Goal: Transaction & Acquisition: Purchase product/service

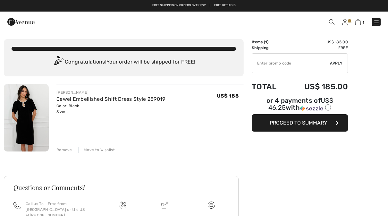
click at [62, 152] on div "Remove" at bounding box center [64, 150] width 16 height 6
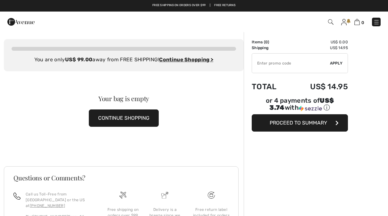
click at [374, 22] on img at bounding box center [377, 22] width 6 height 6
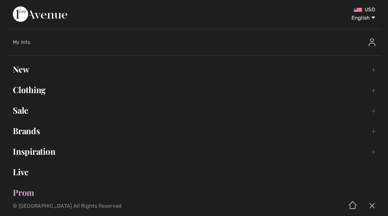
click at [26, 86] on link "Clothing Toggle submenu" at bounding box center [193, 90] width 375 height 14
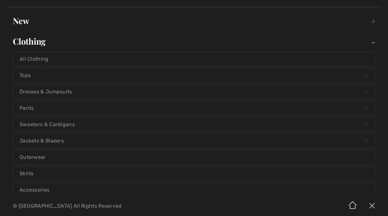
scroll to position [49, 0]
click at [34, 155] on link "Outerwear" at bounding box center [194, 157] width 362 height 14
click at [36, 156] on link "Outerwear" at bounding box center [194, 157] width 362 height 14
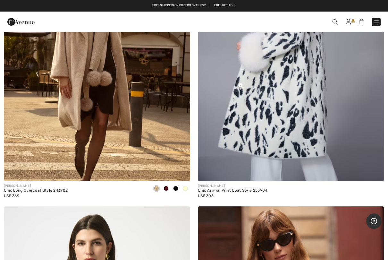
scroll to position [3323, 0]
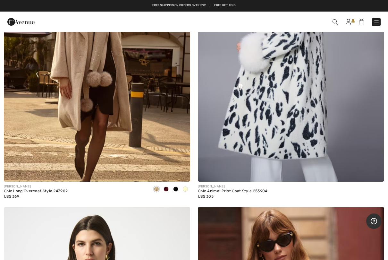
click at [63, 86] on img at bounding box center [97, 42] width 186 height 280
click at [67, 69] on img at bounding box center [97, 42] width 186 height 280
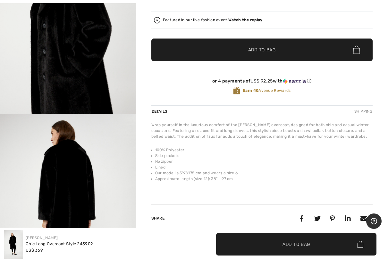
scroll to position [569, 0]
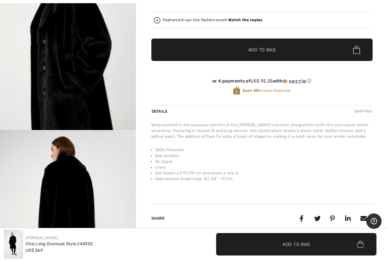
click at [56, 90] on img "3 / 4" at bounding box center [68, 28] width 136 height 204
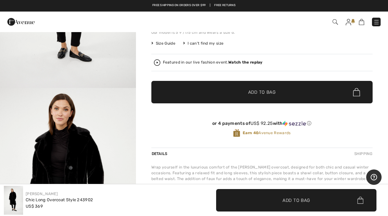
scroll to position [36, 0]
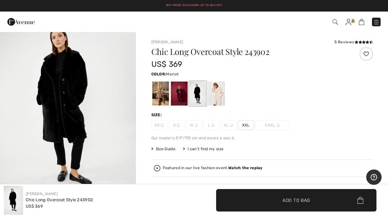
click at [179, 98] on div at bounding box center [179, 94] width 17 height 24
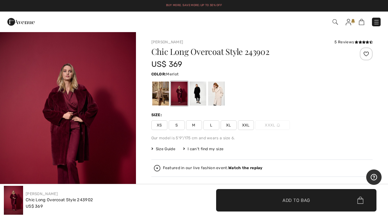
click at [135, 72] on img "1 / 5" at bounding box center [68, 133] width 136 height 204
click at [161, 97] on div at bounding box center [160, 94] width 17 height 24
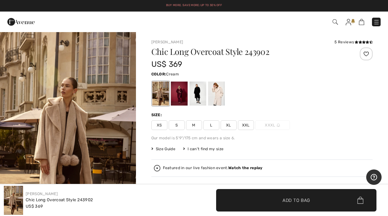
click at [213, 98] on div at bounding box center [216, 94] width 17 height 24
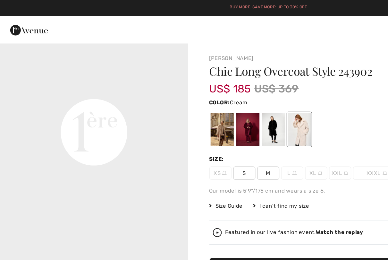
scroll to position [447, 0]
click at [198, 97] on div at bounding box center [197, 94] width 17 height 24
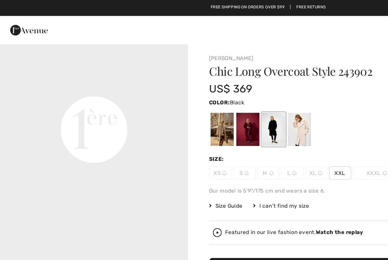
scroll to position [0, 0]
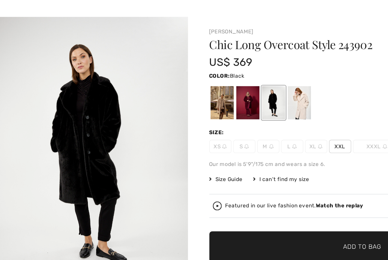
click at [179, 82] on div at bounding box center [179, 94] width 17 height 24
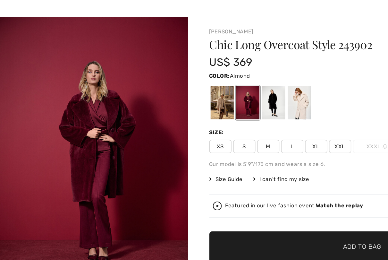
click at [157, 82] on div at bounding box center [160, 94] width 17 height 24
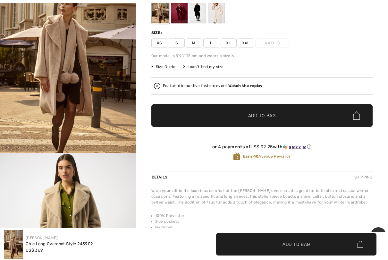
click at [53, 103] on img "1 / 6" at bounding box center [68, 50] width 136 height 203
click at [23, 216] on img at bounding box center [13, 244] width 19 height 29
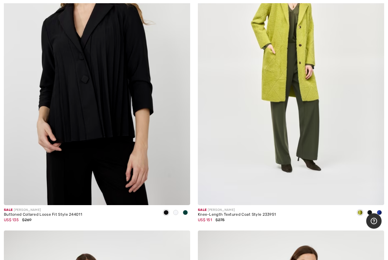
scroll to position [4594, 0]
click at [258, 104] on img at bounding box center [291, 65] width 186 height 280
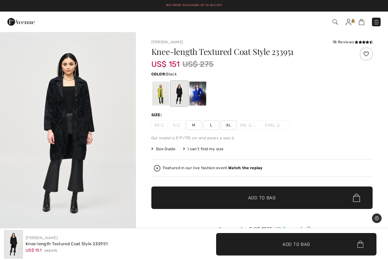
click at [68, 119] on img "1 / 4" at bounding box center [68, 133] width 136 height 204
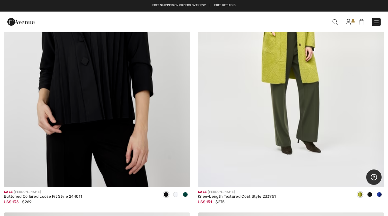
click at [374, 22] on img at bounding box center [377, 22] width 6 height 6
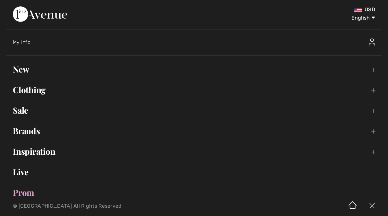
click at [28, 90] on link "Clothing Toggle submenu" at bounding box center [193, 90] width 375 height 14
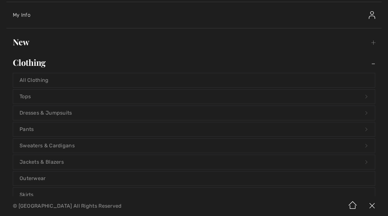
scroll to position [29, 0]
click at [26, 129] on link "Pants Open submenu" at bounding box center [194, 127] width 362 height 14
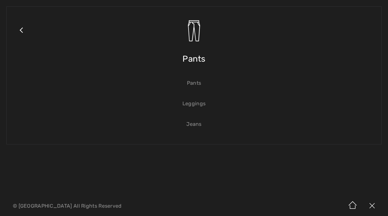
click at [18, 31] on link "Close submenu" at bounding box center [21, 38] width 16 height 50
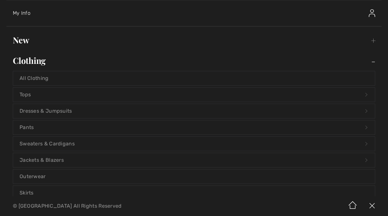
click at [30, 59] on link "Clothing Toggle submenu" at bounding box center [193, 61] width 375 height 14
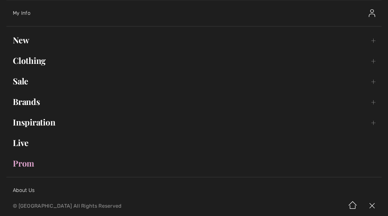
click at [30, 60] on link "Clothing Toggle submenu" at bounding box center [193, 61] width 375 height 14
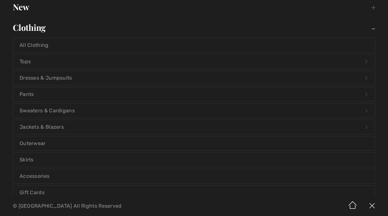
scroll to position [63, 0]
click at [23, 63] on link "Tops Open submenu" at bounding box center [194, 61] width 362 height 14
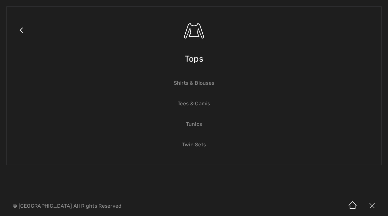
click at [181, 87] on link "Shirts & Blouses" at bounding box center [194, 83] width 362 height 14
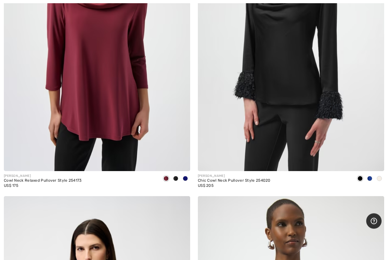
scroll to position [3345, 0]
click at [258, 67] on img at bounding box center [291, 31] width 186 height 280
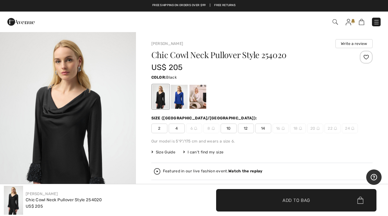
click at [180, 102] on div at bounding box center [179, 97] width 17 height 24
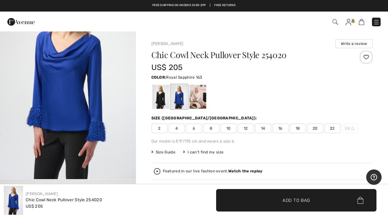
scroll to position [56, 0]
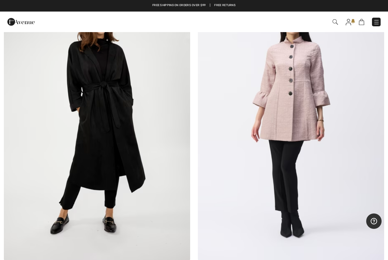
scroll to position [5149, 0]
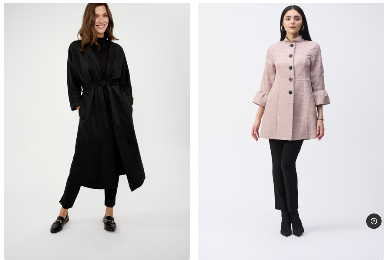
click at [90, 127] on img at bounding box center [97, 120] width 186 height 280
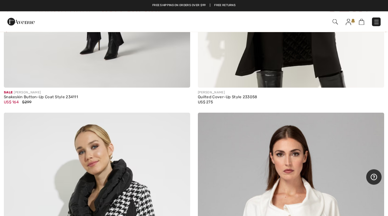
scroll to position [7208, 0]
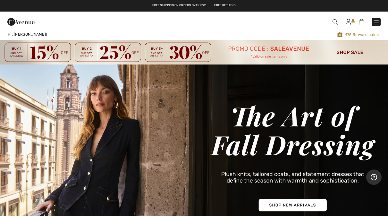
click at [374, 23] on img at bounding box center [377, 22] width 6 height 6
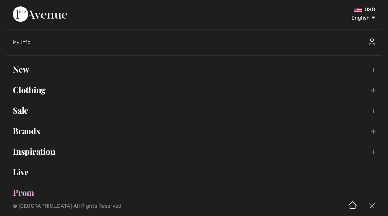
click at [24, 72] on link "New Toggle submenu" at bounding box center [193, 69] width 375 height 14
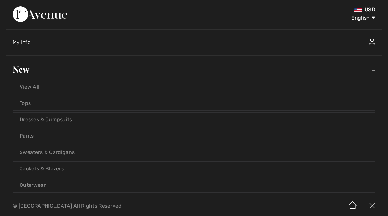
click at [28, 104] on link "Tops" at bounding box center [194, 103] width 362 height 14
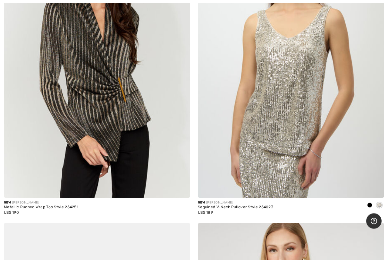
scroll to position [7098, 0]
click at [260, 130] on img at bounding box center [291, 58] width 186 height 280
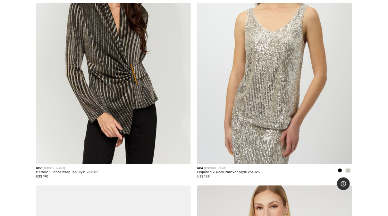
scroll to position [7098, 0]
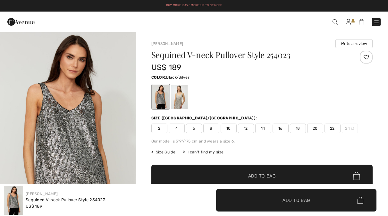
checkbox input "true"
click at [161, 103] on div at bounding box center [160, 97] width 17 height 24
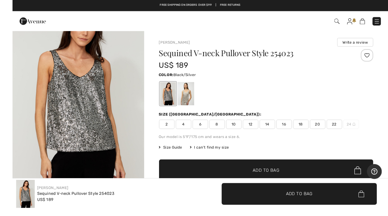
scroll to position [11, 0]
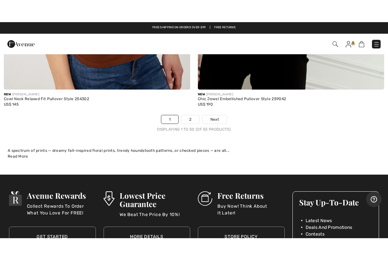
scroll to position [7908, 0]
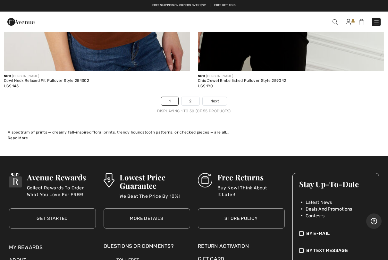
click at [190, 97] on link "2" at bounding box center [191, 101] width 18 height 8
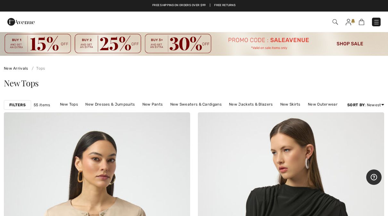
click at [374, 23] on img at bounding box center [377, 22] width 6 height 6
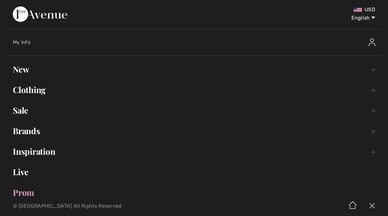
click at [21, 68] on link "New Toggle submenu" at bounding box center [193, 69] width 375 height 14
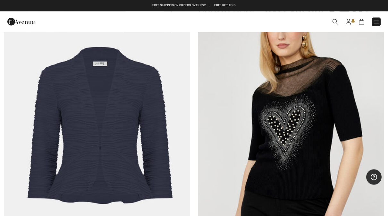
scroll to position [7321, 0]
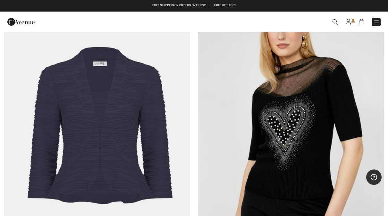
click at [348, 19] on img at bounding box center [348, 22] width 5 height 6
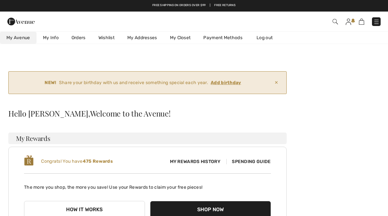
click at [93, 163] on b "475 Rewards" at bounding box center [98, 161] width 30 height 5
click at [191, 165] on span "My Rewards History" at bounding box center [195, 161] width 61 height 7
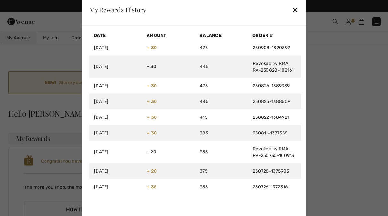
click at [296, 9] on div "✕" at bounding box center [295, 9] width 7 height 13
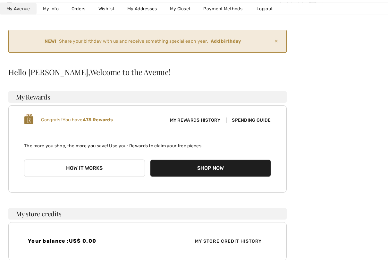
scroll to position [41, 0]
click at [81, 165] on button "How it works" at bounding box center [84, 167] width 121 height 17
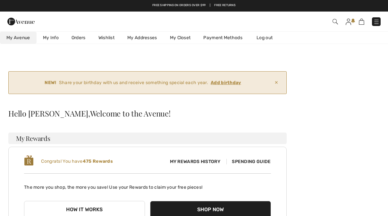
click at [182, 39] on link "My Closet" at bounding box center [181, 38] width 34 height 12
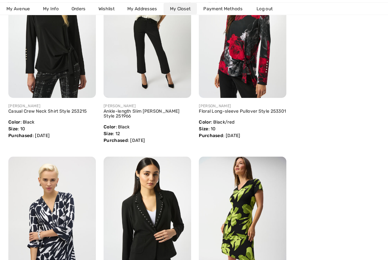
scroll to position [201, 0]
click at [52, 56] on img at bounding box center [52, 32] width 88 height 131
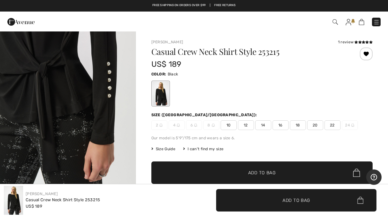
scroll to position [683, 0]
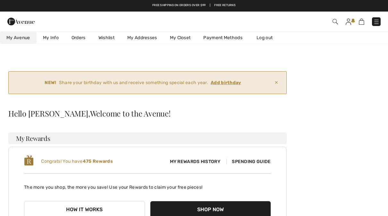
click at [183, 35] on link "My Closet" at bounding box center [181, 38] width 34 height 12
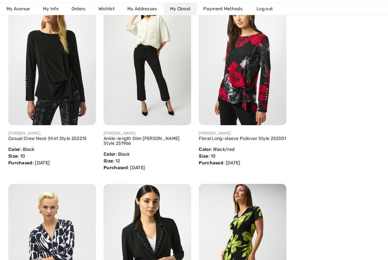
scroll to position [174, 0]
click at [52, 72] on img at bounding box center [52, 59] width 88 height 131
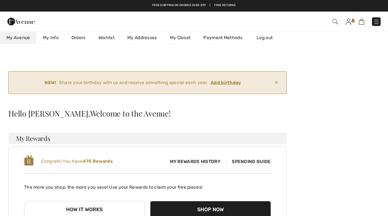
click at [184, 34] on link "My Closet" at bounding box center [181, 38] width 34 height 12
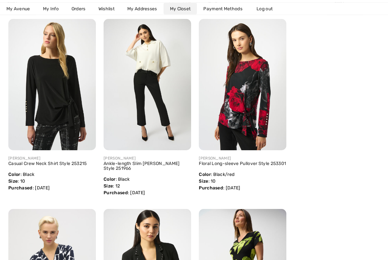
scroll to position [148, 0]
click at [54, 112] on img at bounding box center [52, 84] width 88 height 131
click at [50, 86] on img at bounding box center [52, 84] width 88 height 131
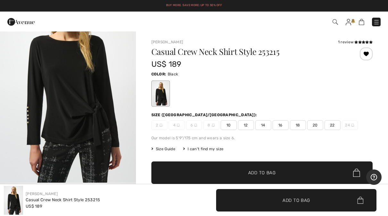
scroll to position [53, 0]
click at [230, 120] on div "Size ([GEOGRAPHIC_DATA]/[GEOGRAPHIC_DATA]): 2 4 6 8 10 12 14 16 18 20 22 24" at bounding box center [262, 121] width 222 height 18
click at [227, 125] on span "10" at bounding box center [229, 125] width 16 height 10
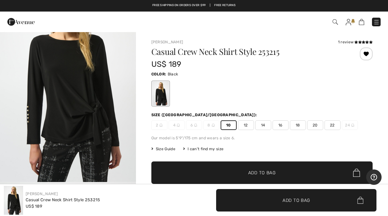
click at [241, 173] on span "✔ Added to Bag" at bounding box center [252, 172] width 39 height 7
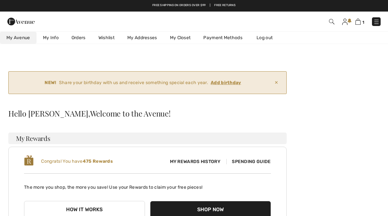
click at [184, 38] on link "My Closet" at bounding box center [181, 38] width 34 height 12
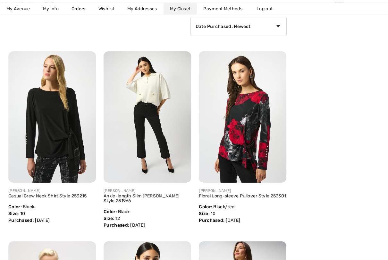
scroll to position [116, 0]
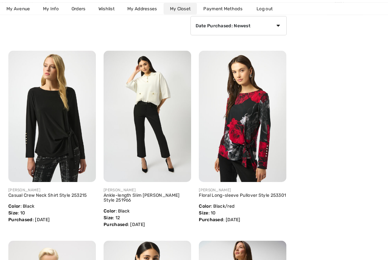
click at [238, 125] on img at bounding box center [243, 116] width 88 height 131
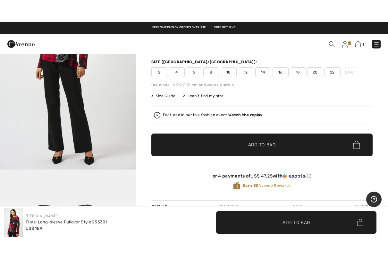
scroll to position [9, 0]
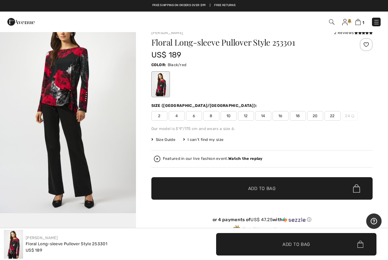
click at [58, 101] on img "4 / 5" at bounding box center [68, 111] width 136 height 203
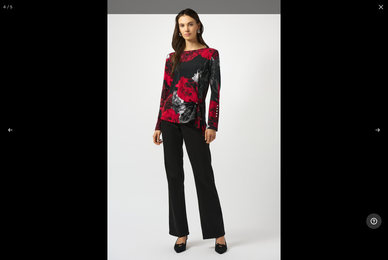
click at [108, 102] on img at bounding box center [194, 130] width 173 height 260
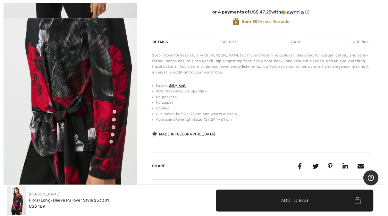
scroll to position [217, 0]
